Goal: Information Seeking & Learning: Understand process/instructions

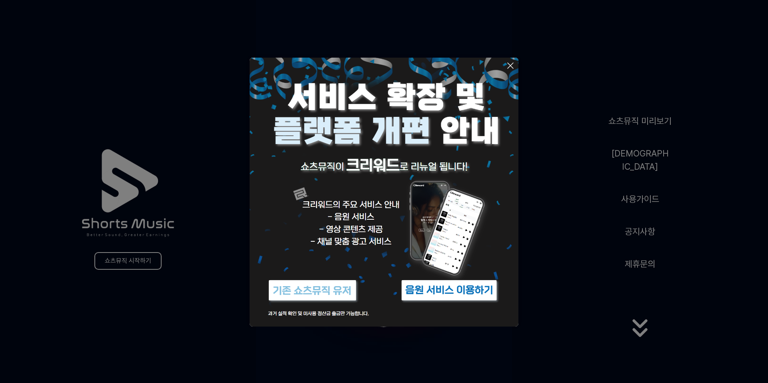
click at [510, 68] on icon at bounding box center [511, 66] width 10 height 10
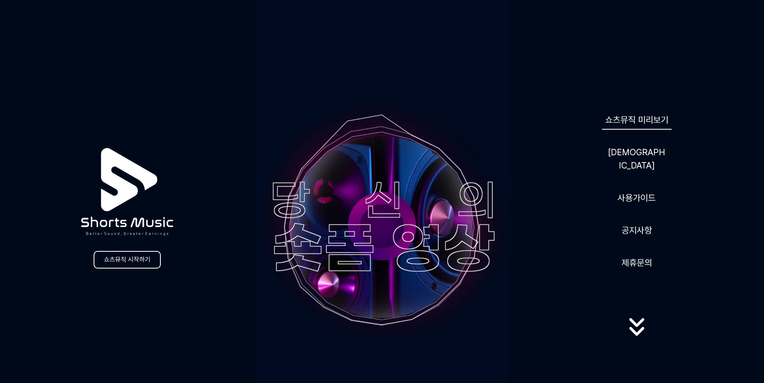
click at [624, 126] on link "쇼츠뮤직 미리보기" at bounding box center [637, 120] width 70 height 20
click at [640, 190] on link "사용가이드" at bounding box center [637, 198] width 44 height 20
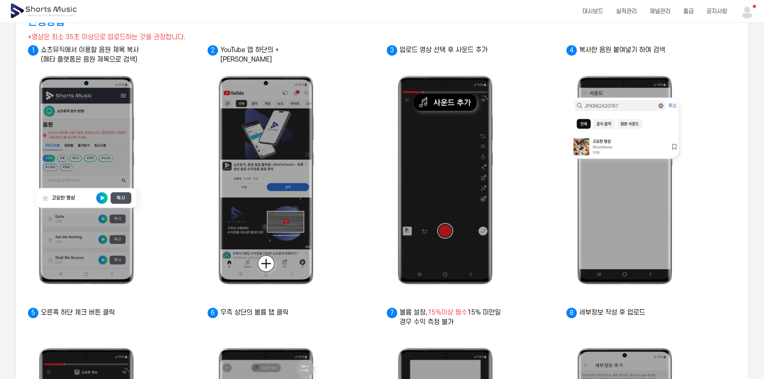
scroll to position [120, 0]
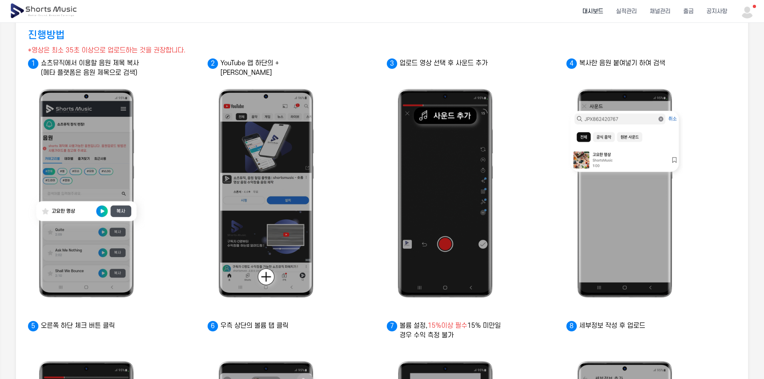
click at [597, 12] on li "대시보드" at bounding box center [593, 11] width 34 height 21
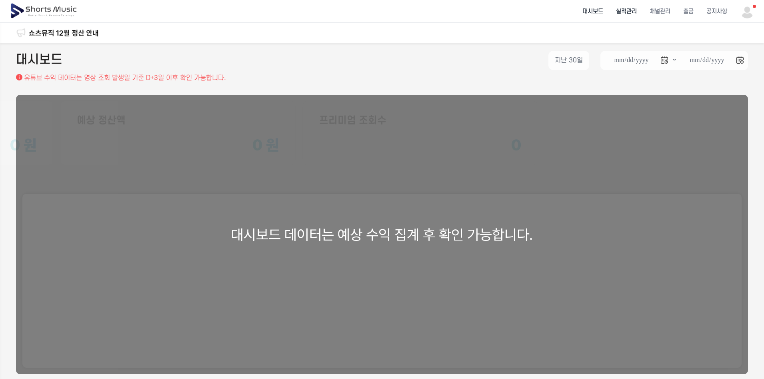
click at [627, 13] on li "실적관리" at bounding box center [627, 11] width 34 height 21
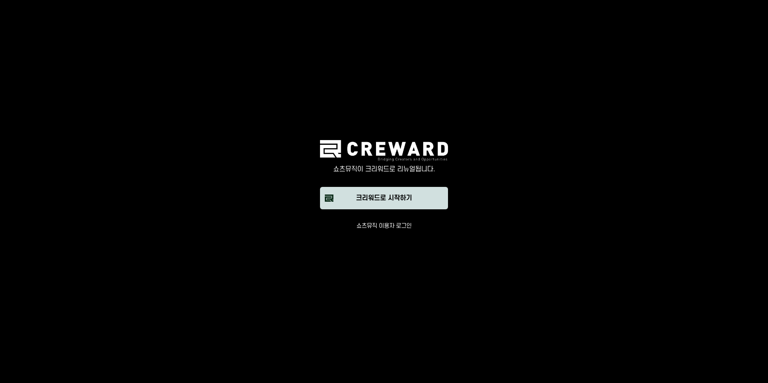
click at [383, 200] on div "크리워드로 시작하기" at bounding box center [384, 198] width 56 height 10
